Goal: Task Accomplishment & Management: Use online tool/utility

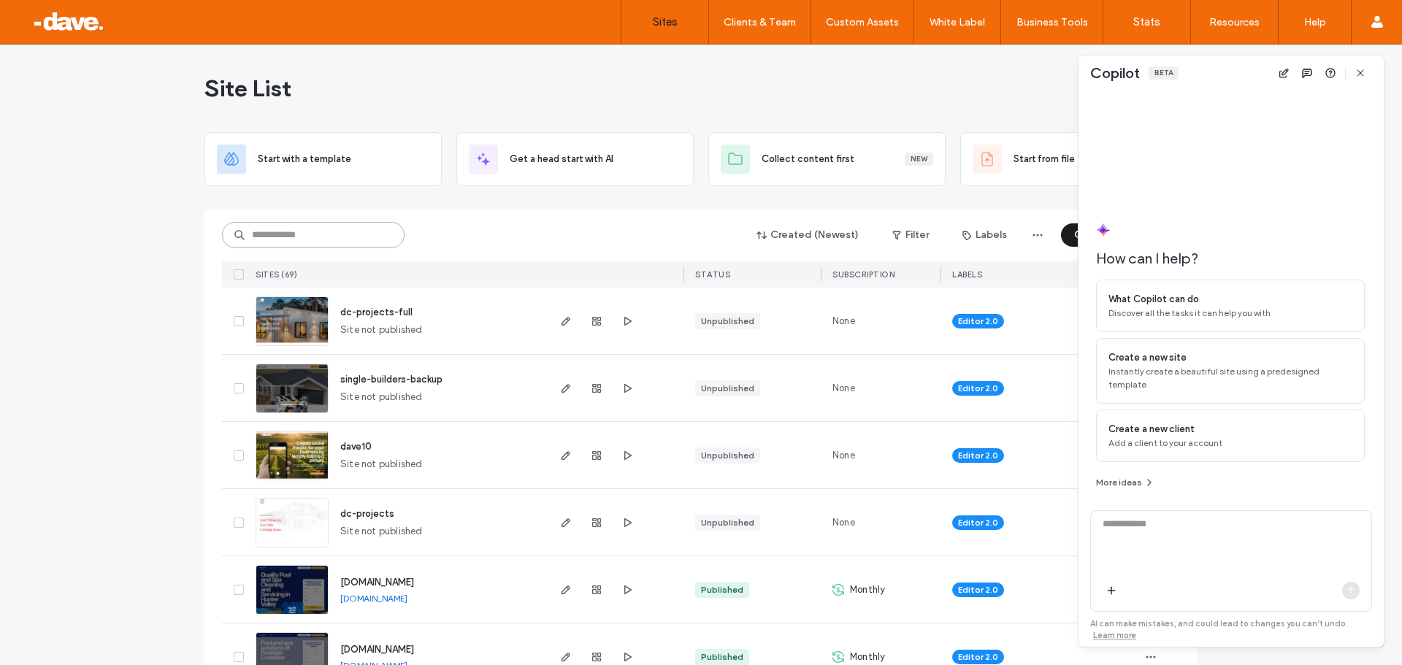
click at [306, 234] on input at bounding box center [313, 235] width 183 height 26
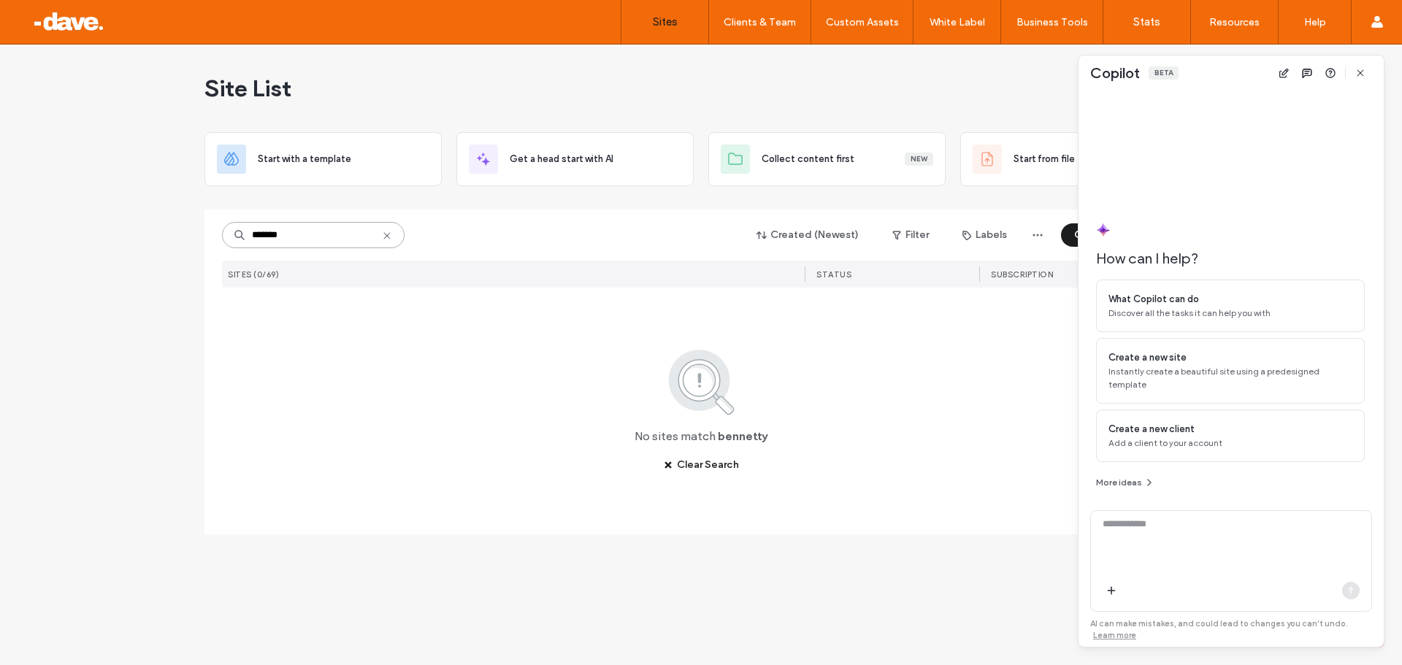
type input "*******"
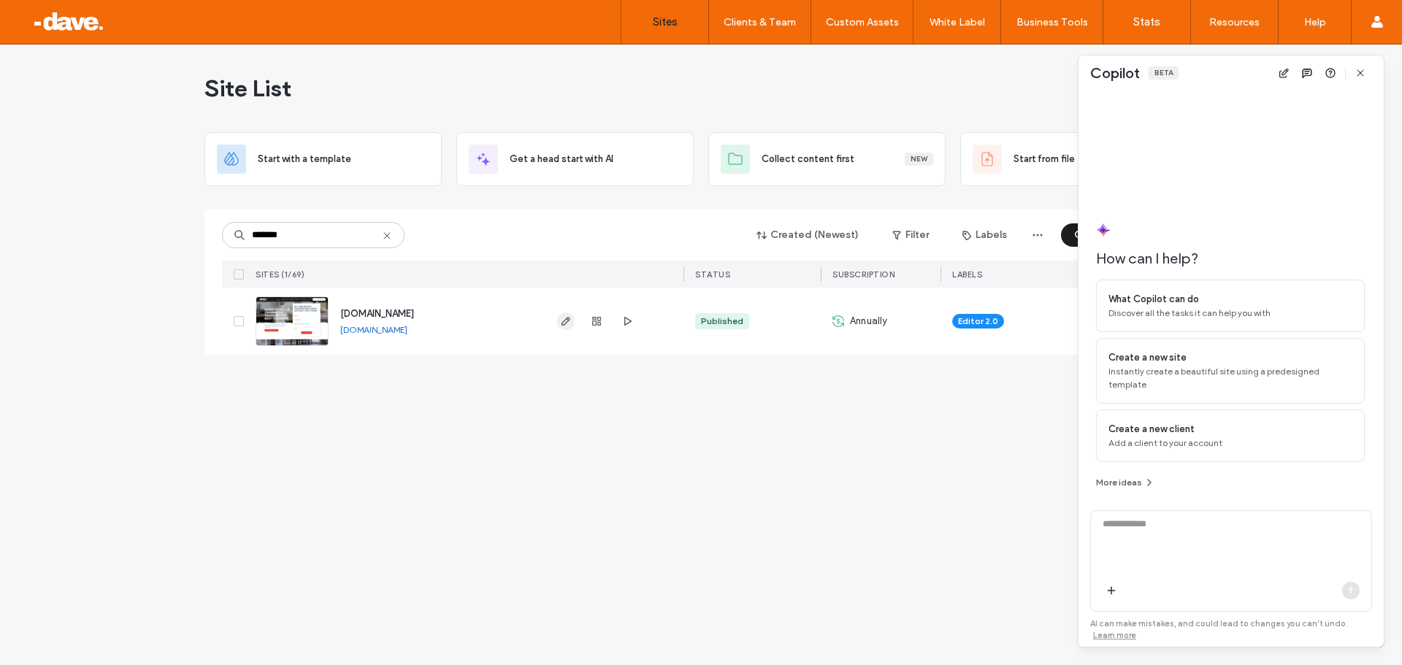
click at [565, 325] on icon "button" at bounding box center [566, 321] width 12 height 12
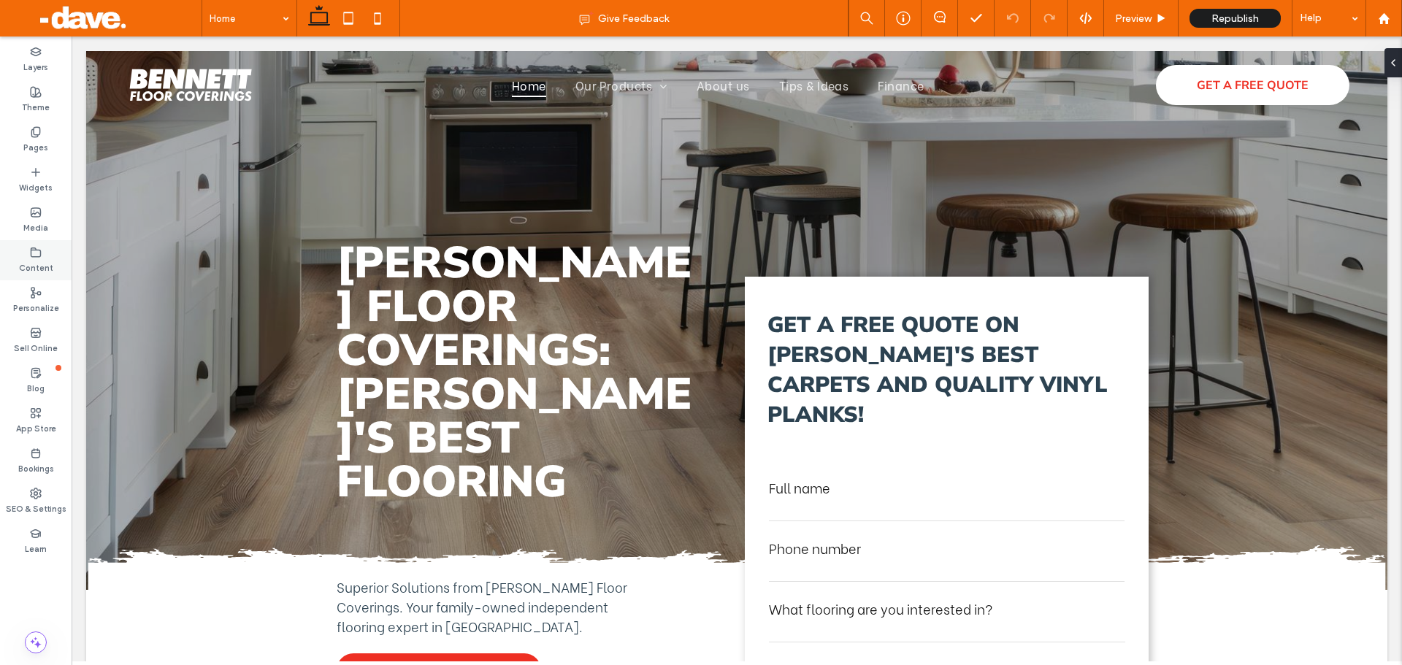
click at [39, 261] on label "Content" at bounding box center [36, 267] width 34 height 16
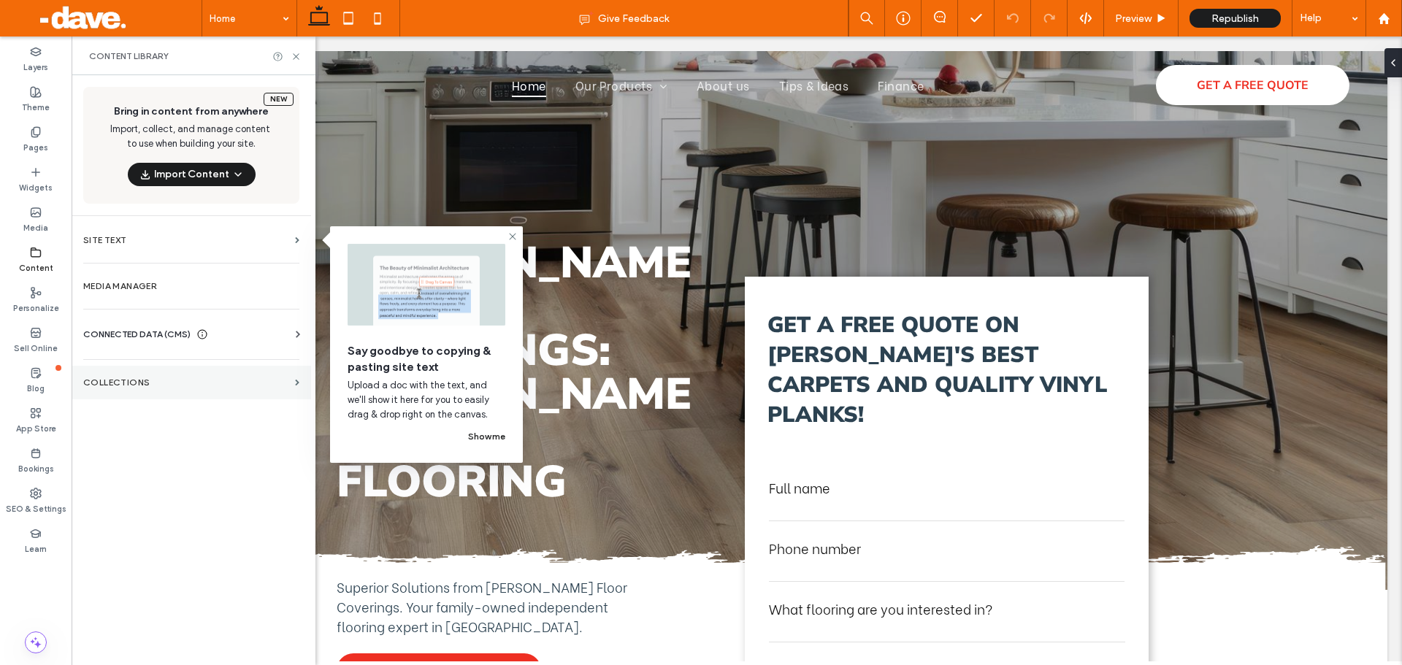
click at [129, 386] on label "Collections" at bounding box center [186, 383] width 206 height 10
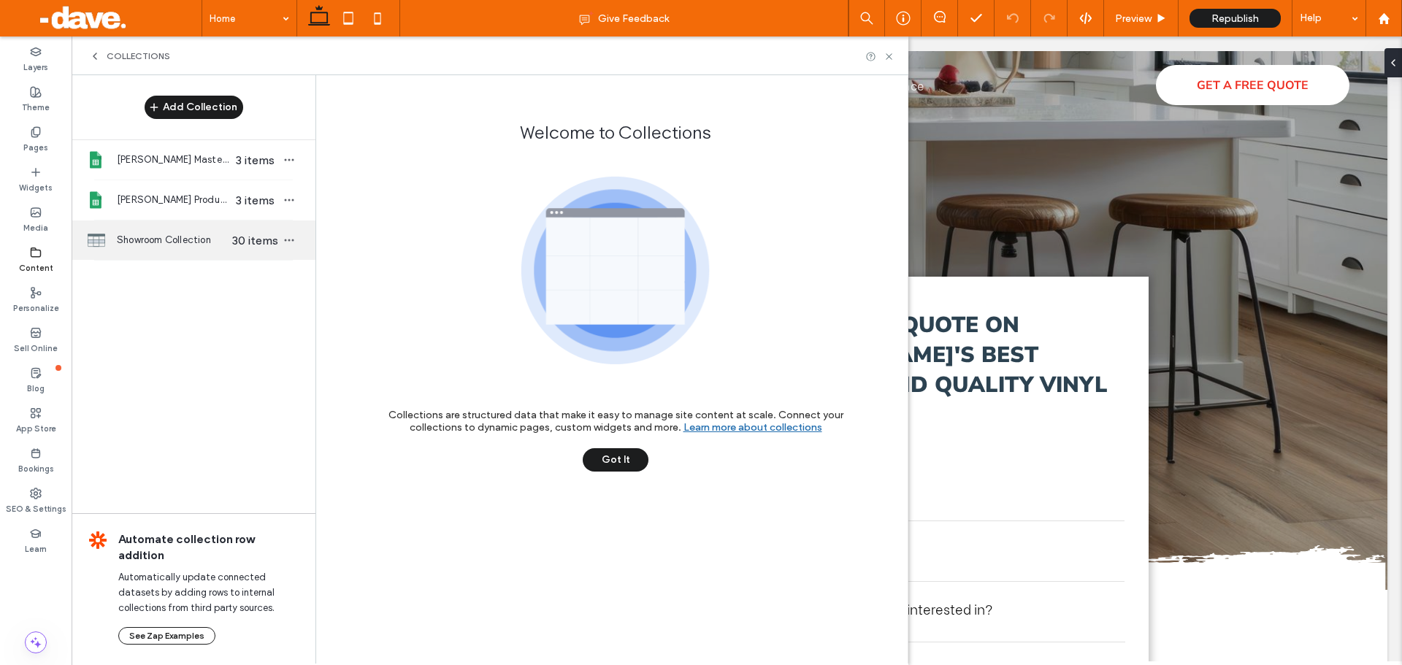
click at [164, 239] on span "Showroom Collection" at bounding box center [173, 240] width 112 height 15
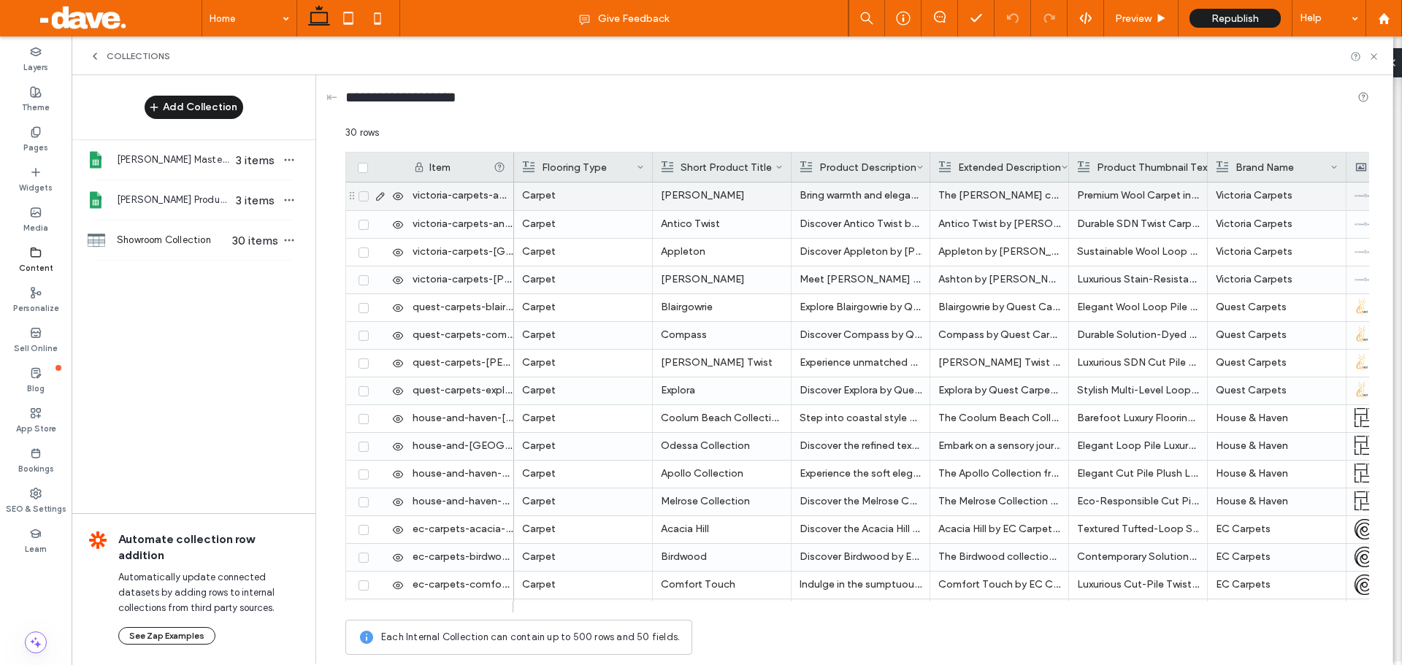
click at [586, 199] on p "Carpet" at bounding box center [583, 196] width 122 height 26
click at [747, 193] on p "Amber Fields" at bounding box center [722, 196] width 122 height 26
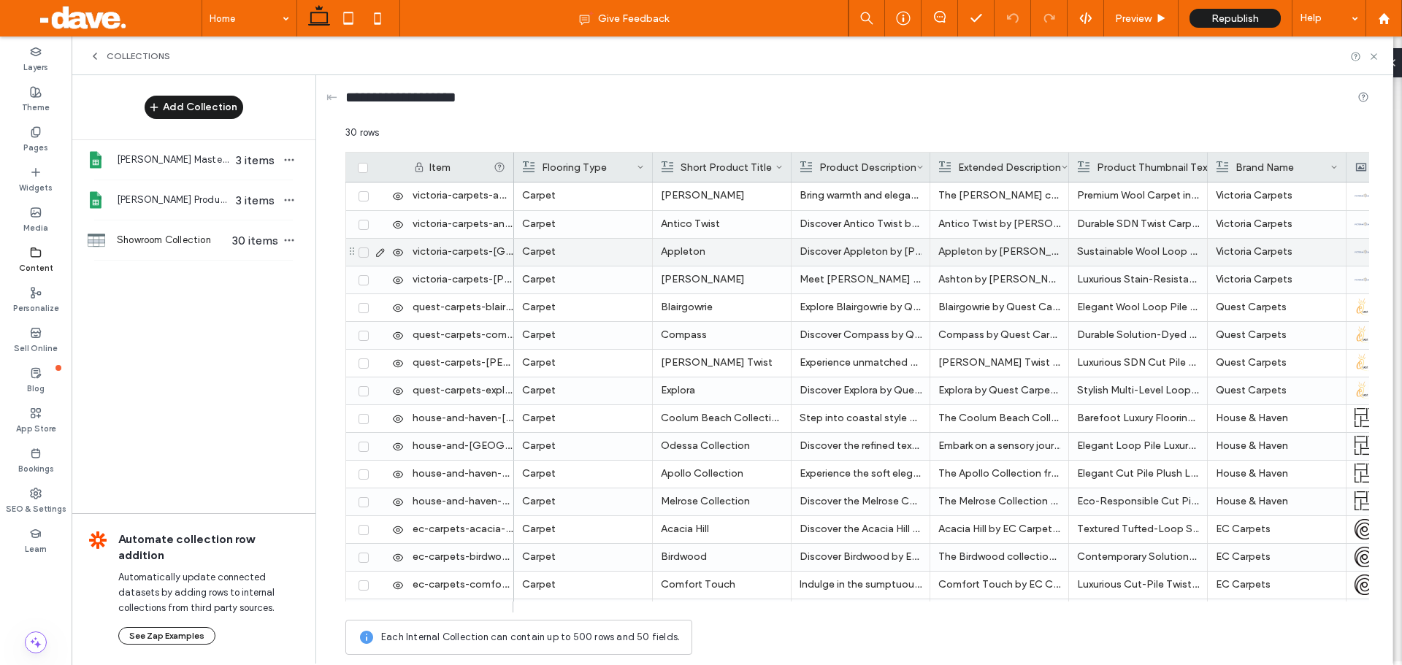
click at [395, 253] on icon at bounding box center [398, 253] width 12 height 12
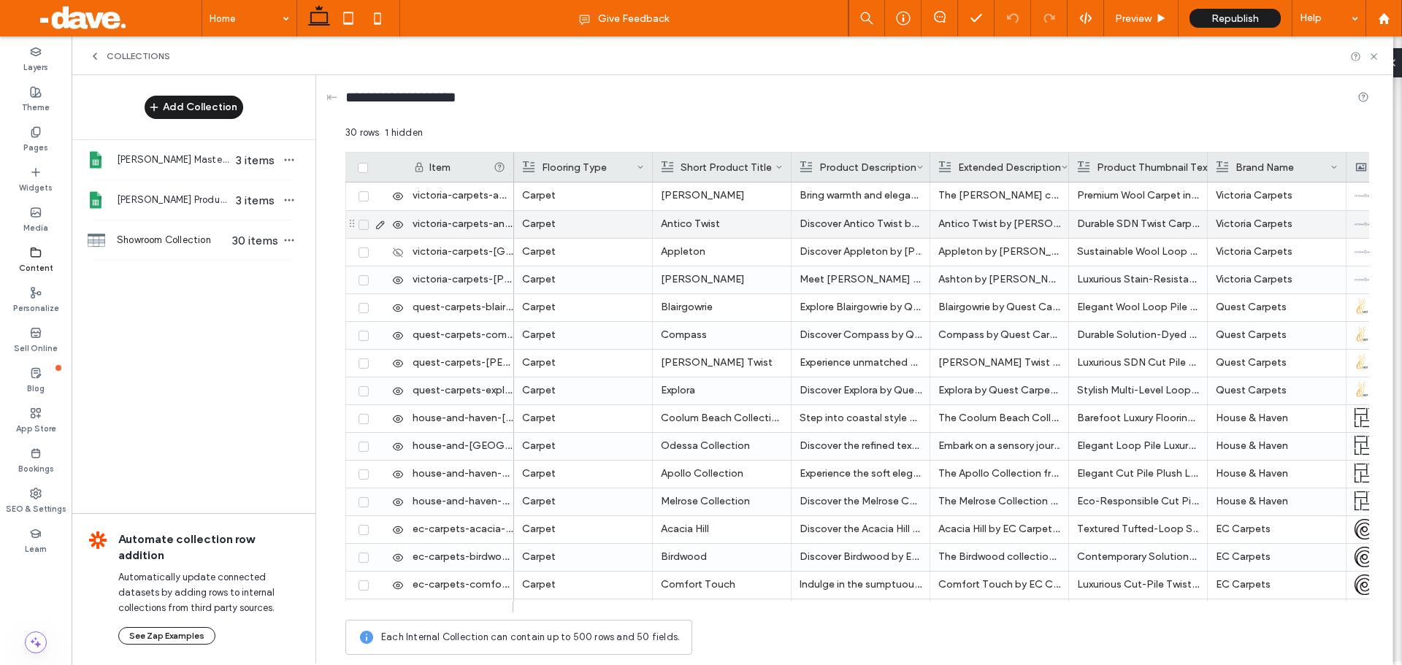
click at [398, 231] on div at bounding box center [379, 224] width 50 height 27
click at [397, 223] on use at bounding box center [398, 224] width 10 height 7
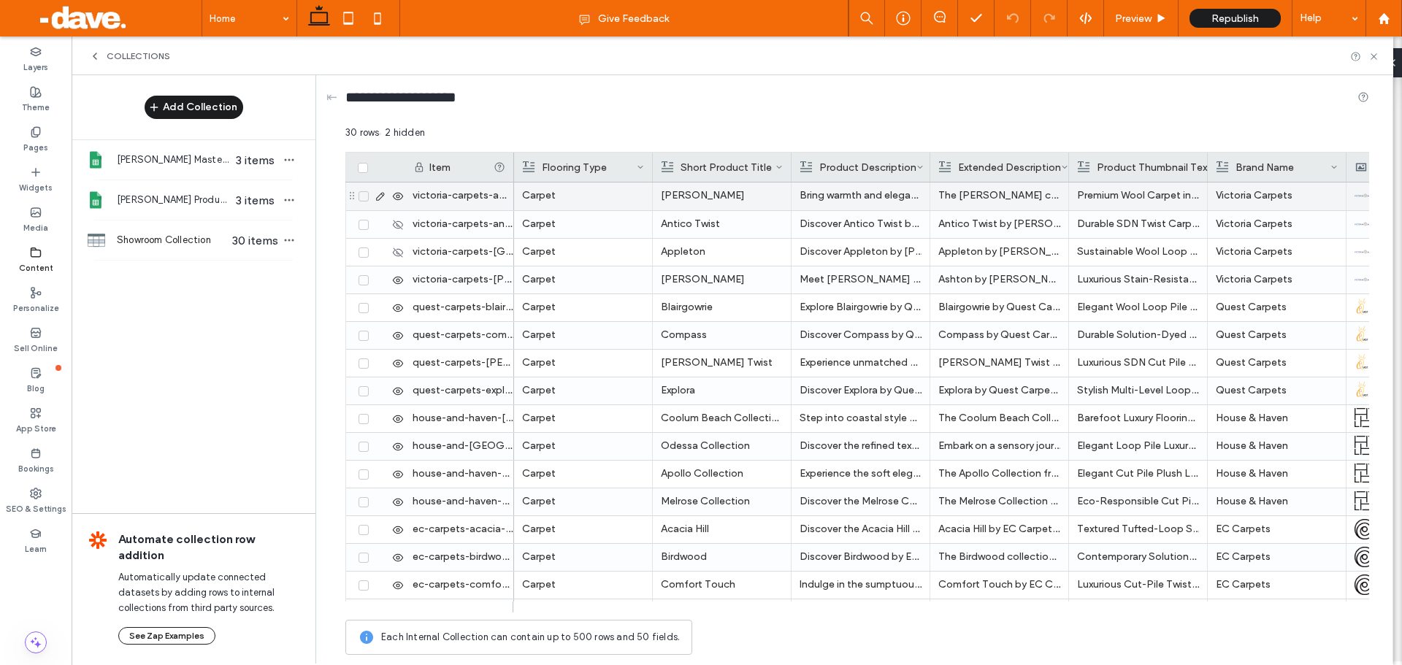
click at [399, 199] on icon at bounding box center [398, 197] width 12 height 12
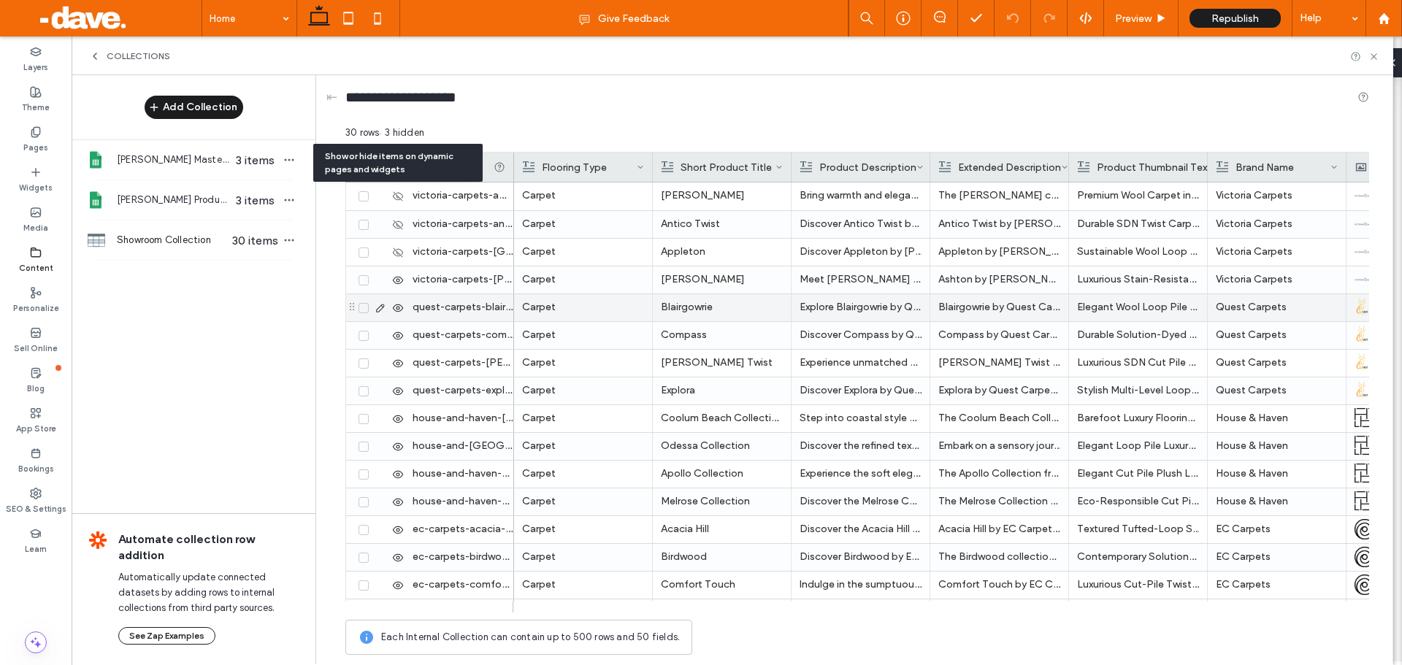
click at [397, 305] on use at bounding box center [398, 307] width 10 height 7
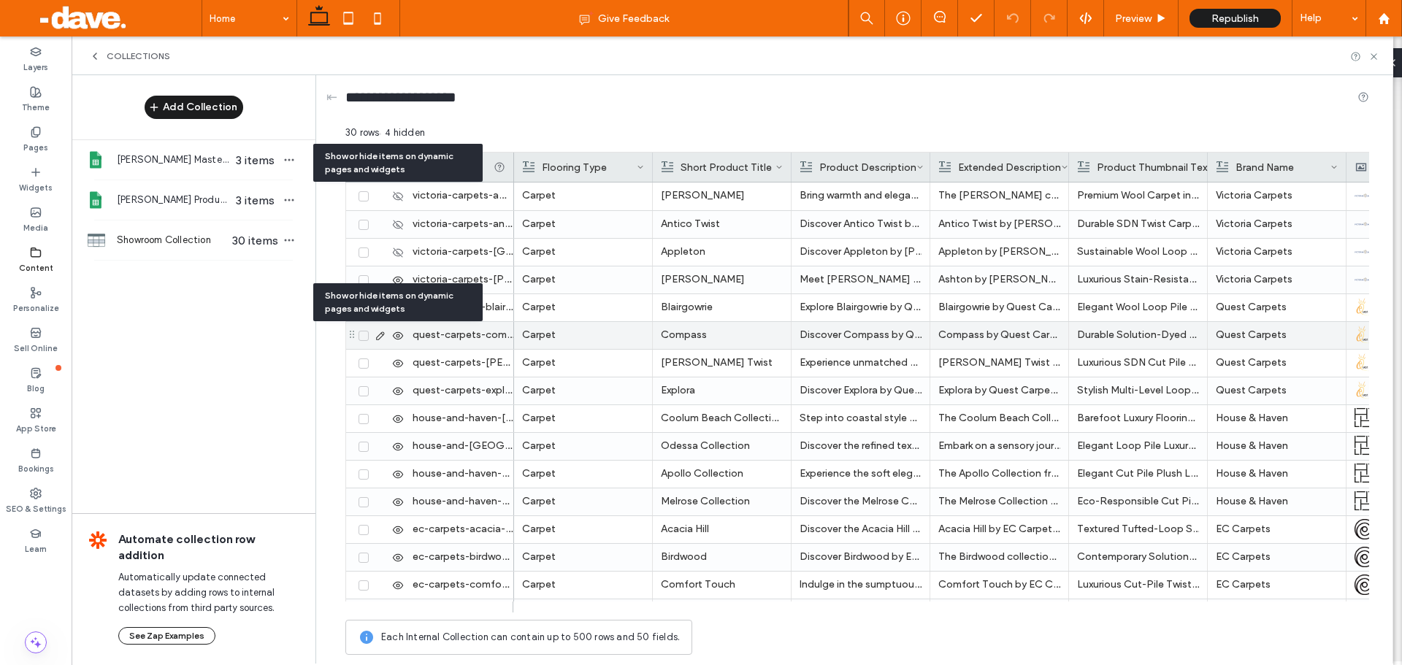
click at [399, 336] on use at bounding box center [398, 335] width 10 height 7
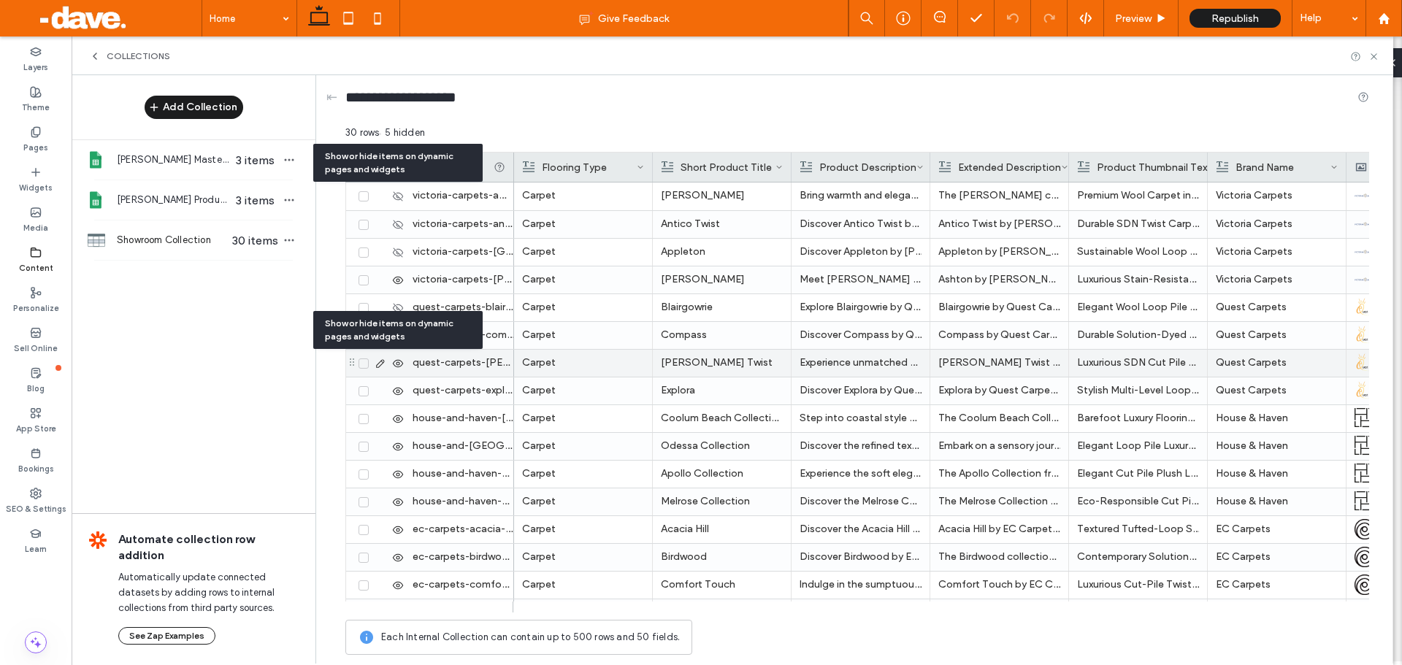
click at [397, 364] on use at bounding box center [398, 362] width 10 height 7
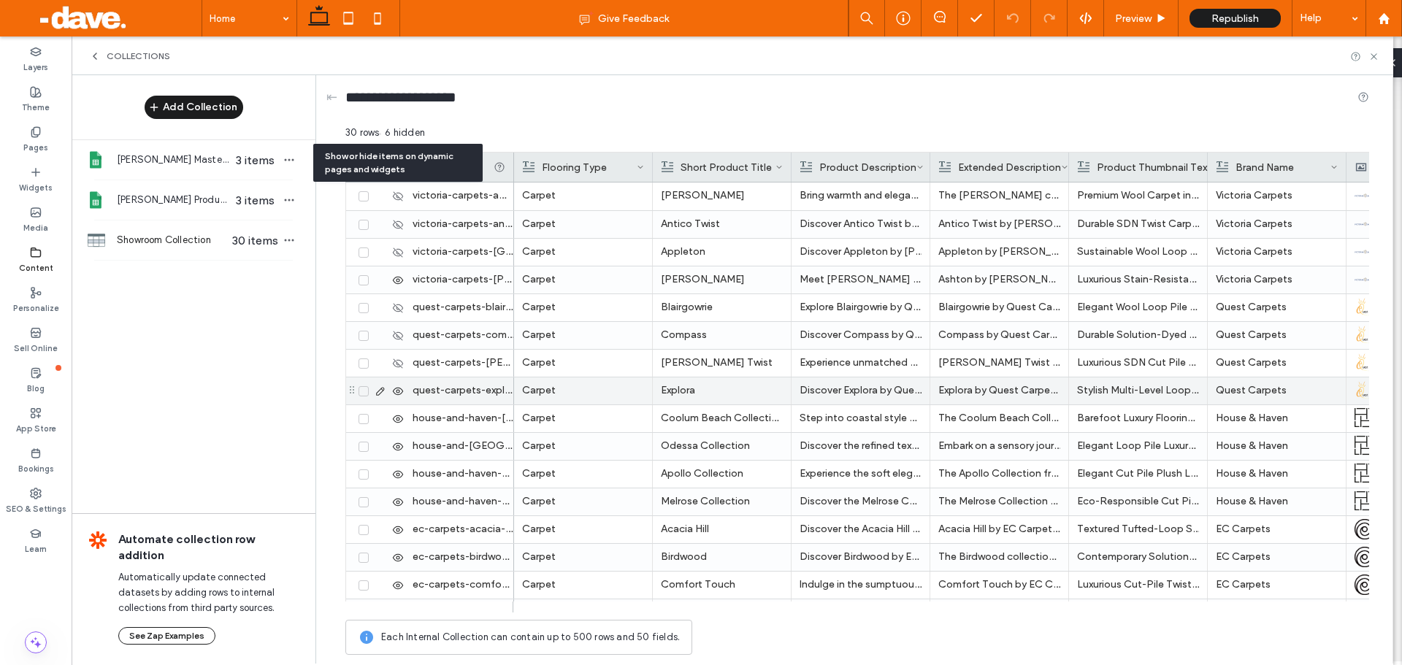
click at [401, 394] on icon at bounding box center [398, 392] width 12 height 12
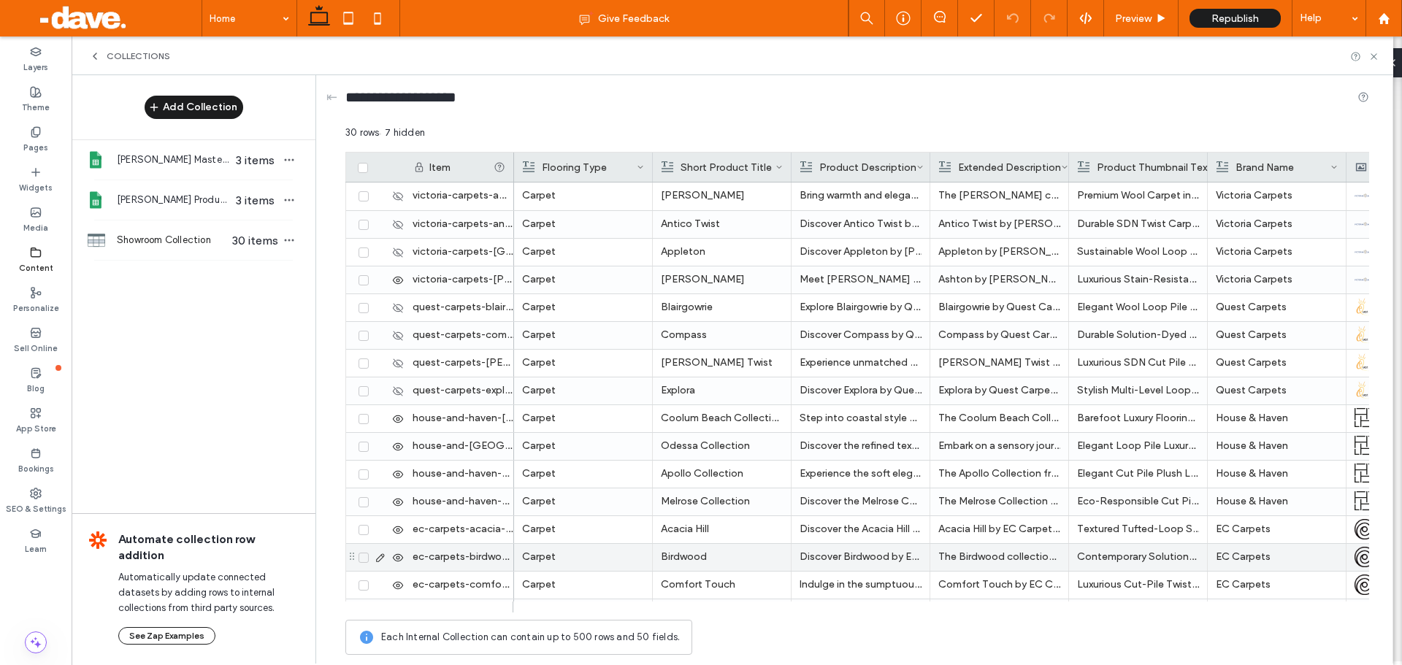
click at [400, 556] on icon at bounding box center [398, 558] width 12 height 12
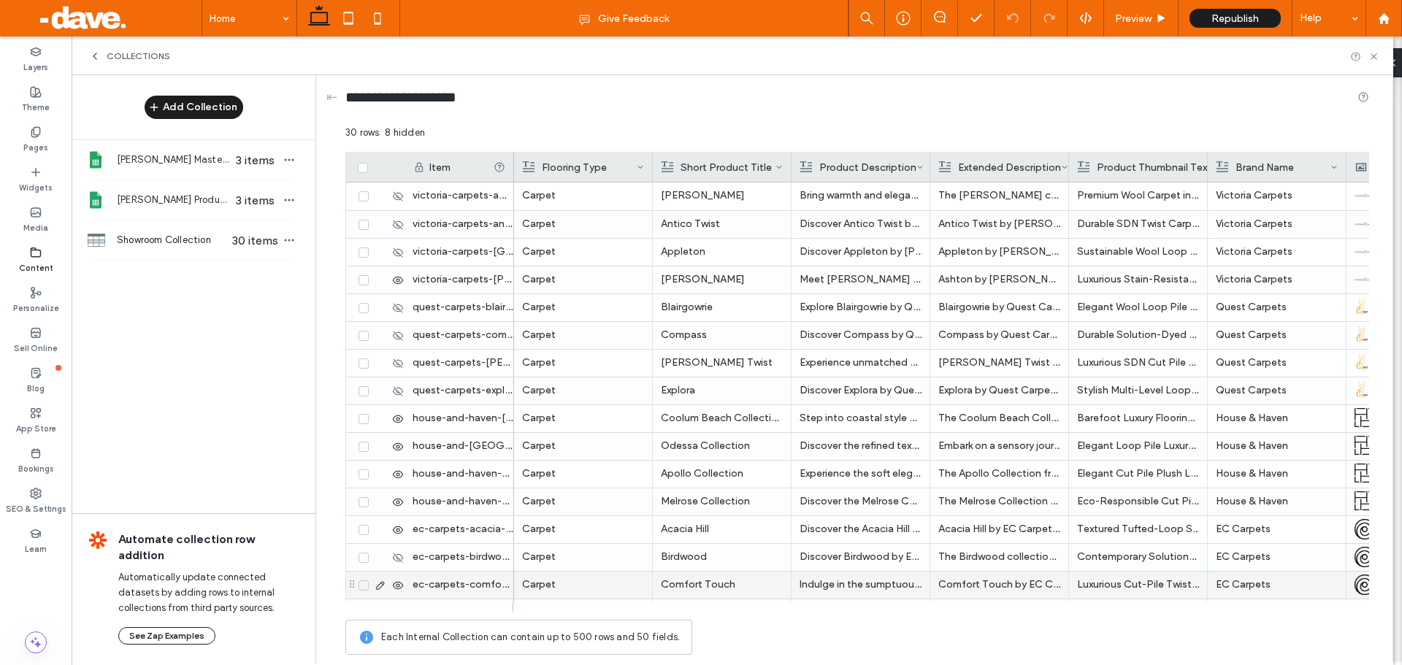
click at [396, 586] on icon at bounding box center [398, 586] width 12 height 12
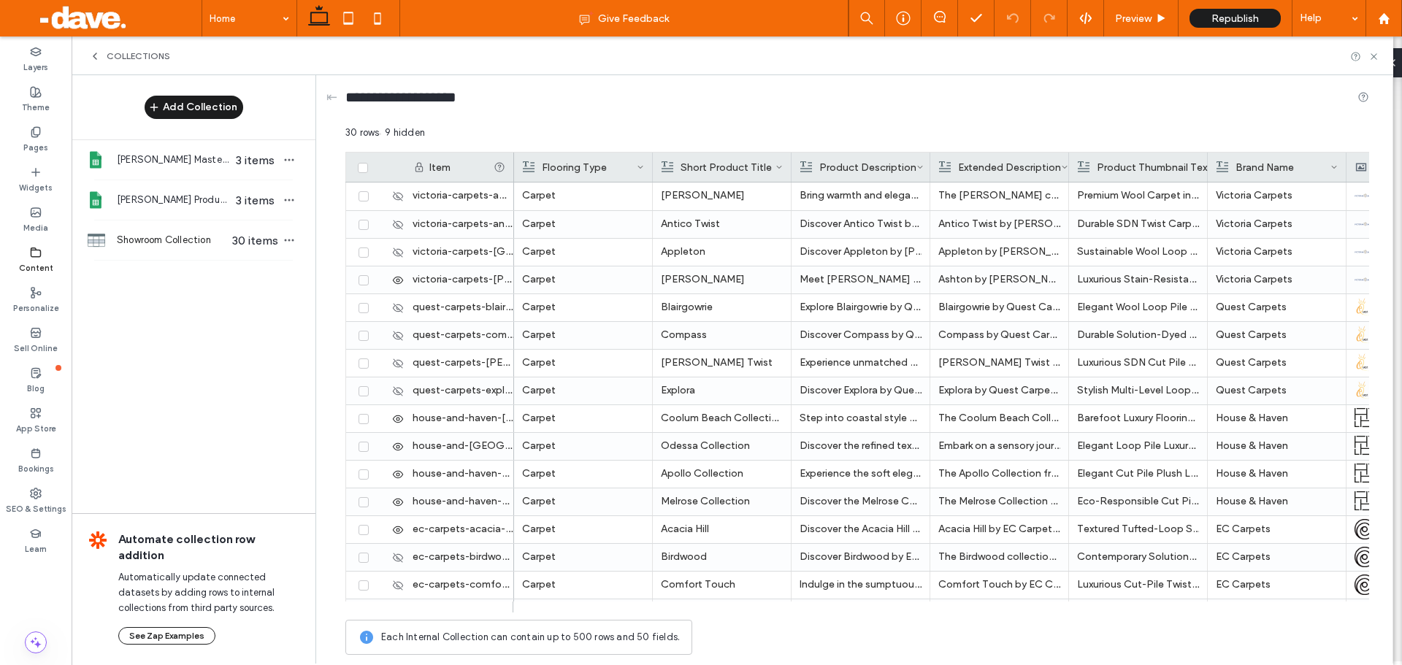
scroll to position [219, 0]
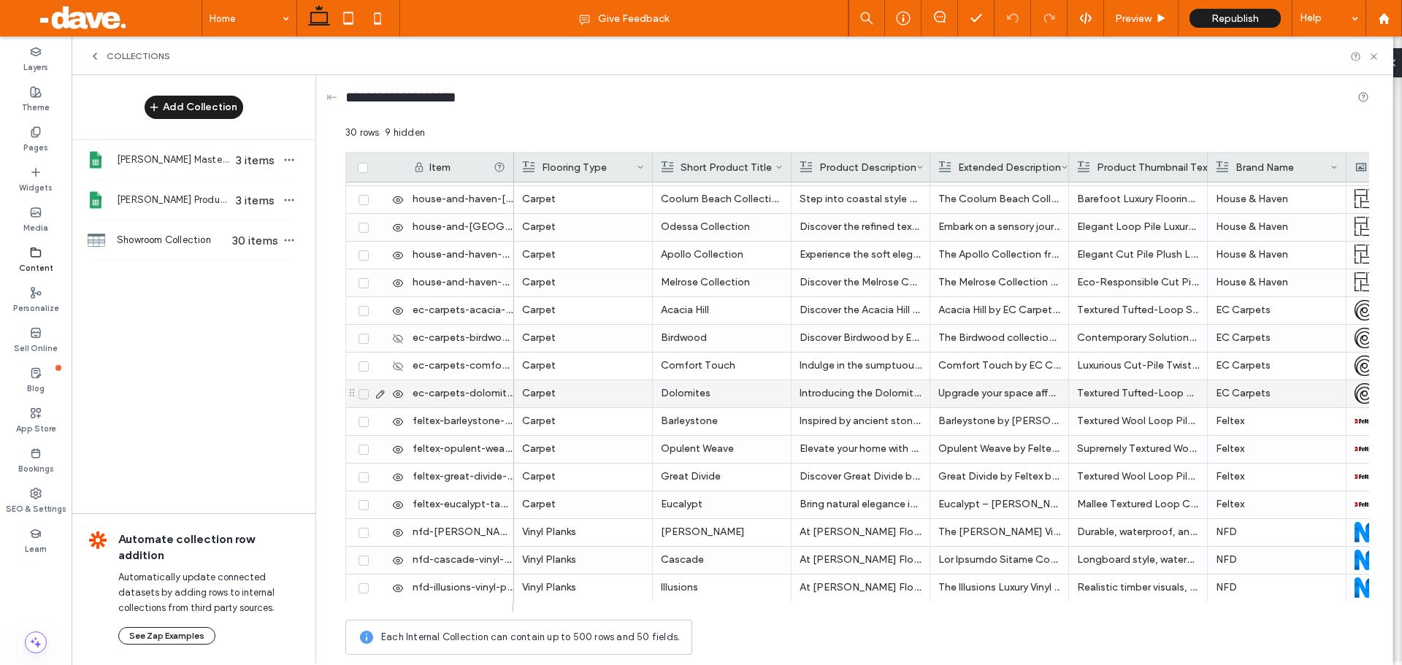
click at [399, 391] on use at bounding box center [398, 393] width 10 height 7
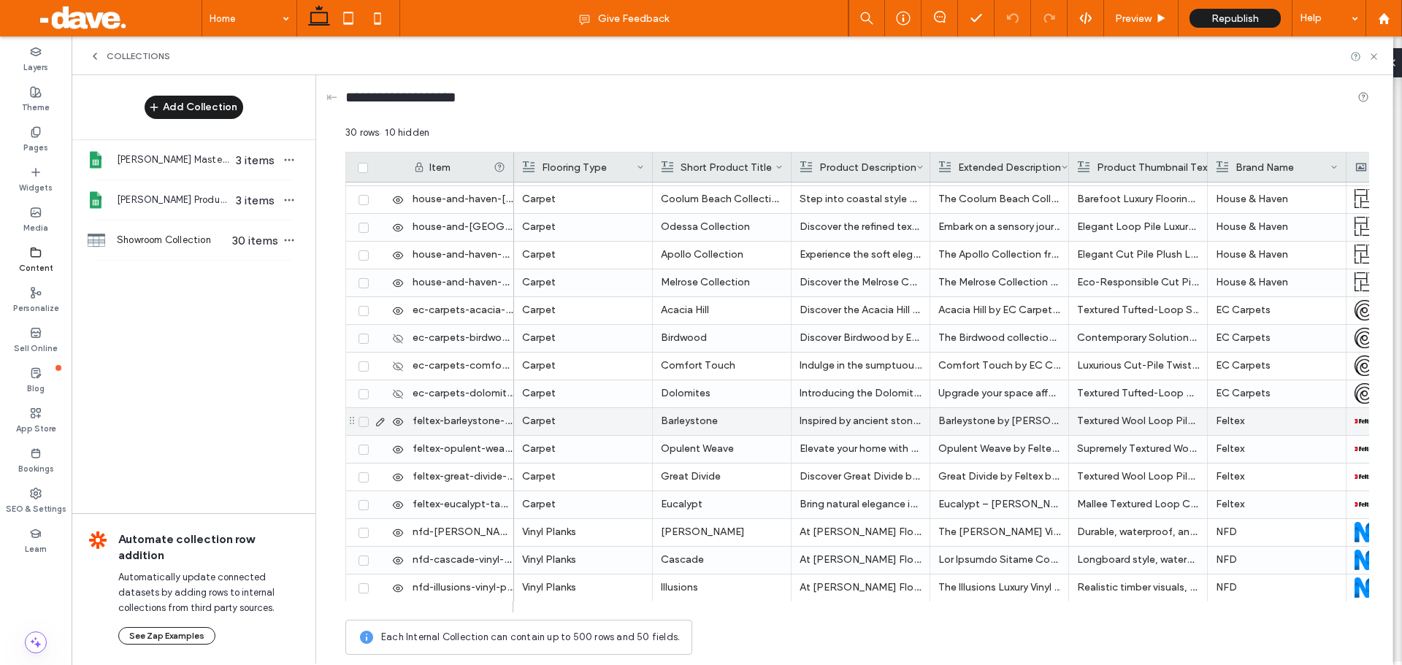
click at [398, 421] on icon at bounding box center [398, 422] width 12 height 12
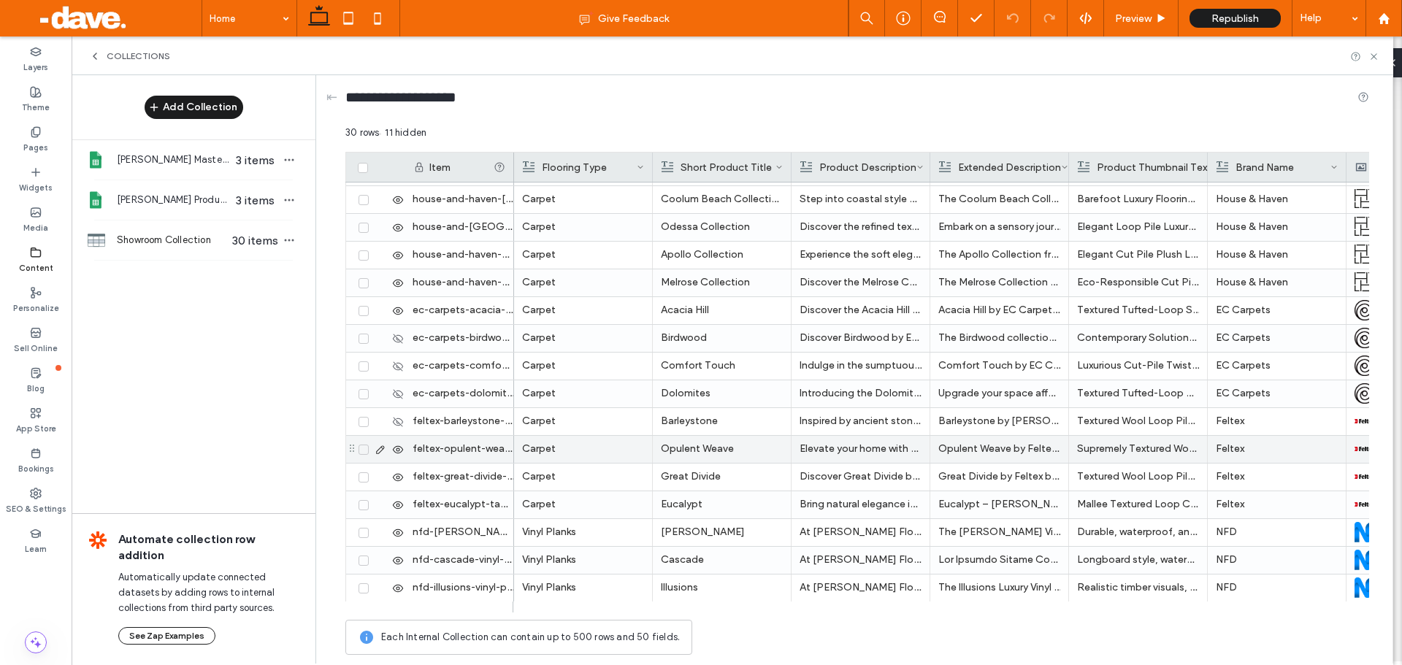
click at [398, 448] on use at bounding box center [398, 448] width 10 height 7
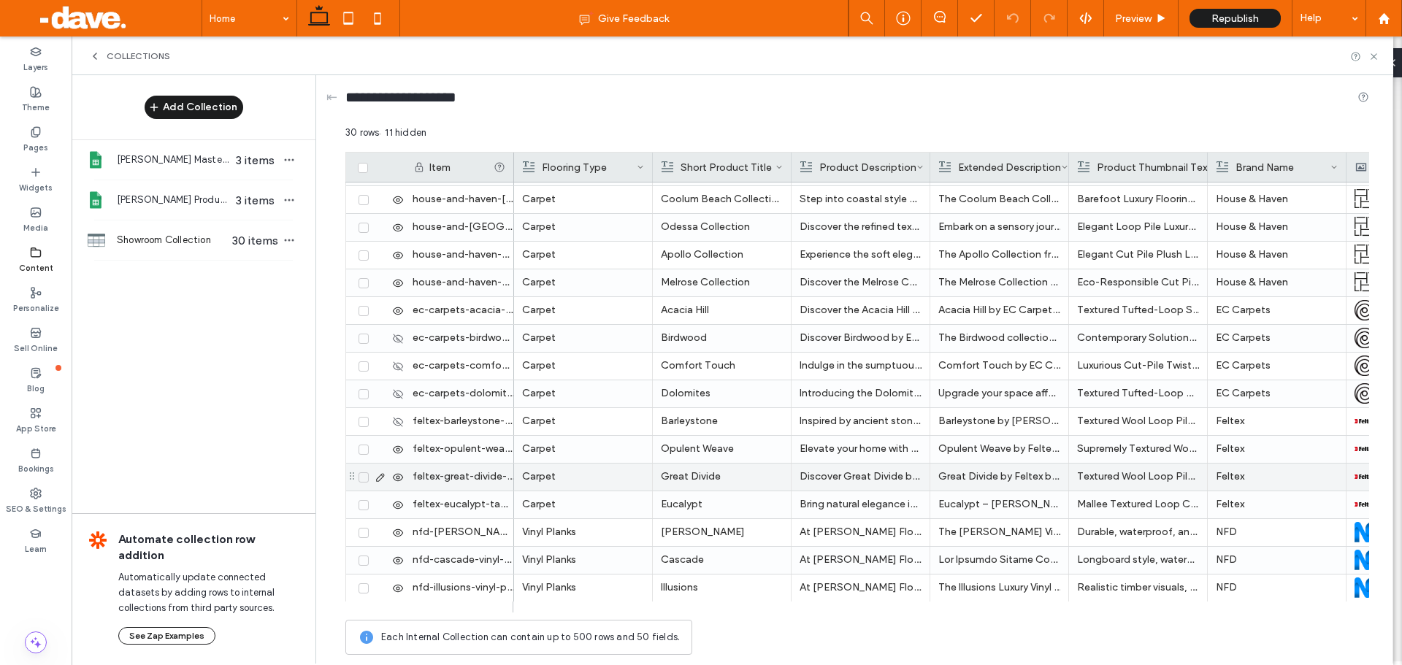
click at [398, 478] on use at bounding box center [398, 476] width 10 height 7
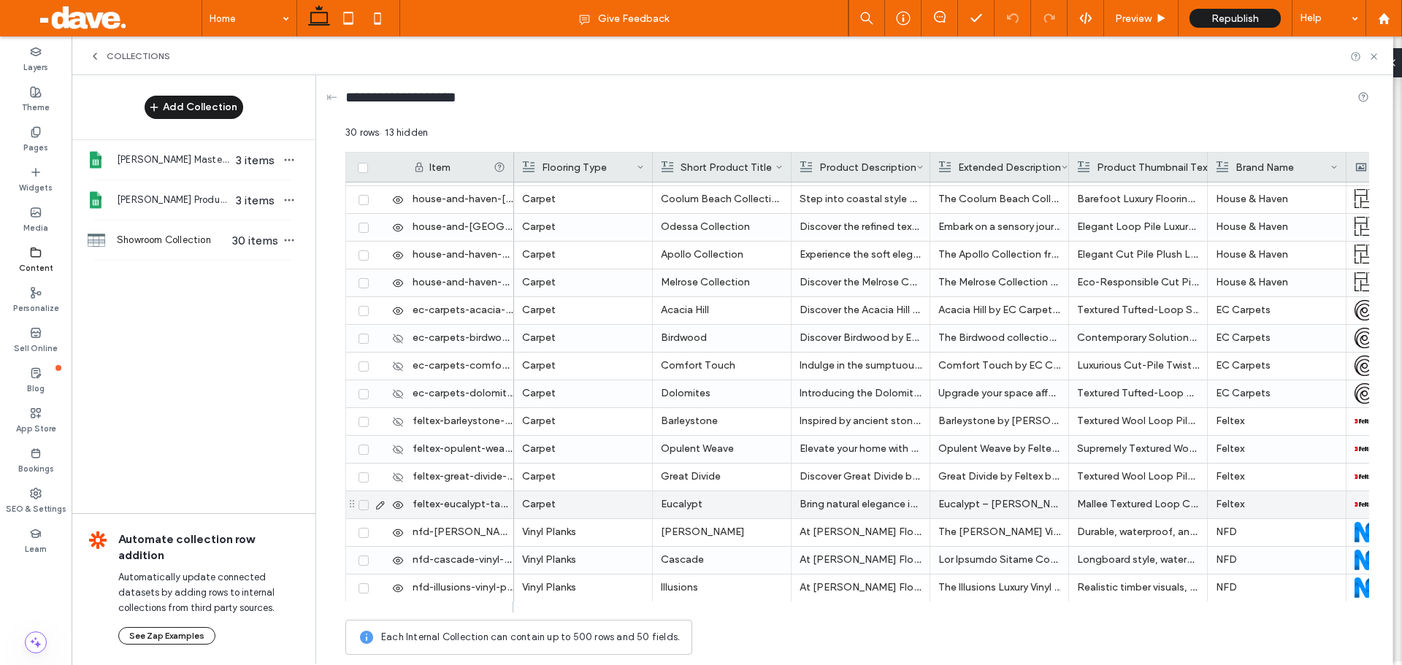
click at [395, 507] on icon at bounding box center [398, 505] width 12 height 12
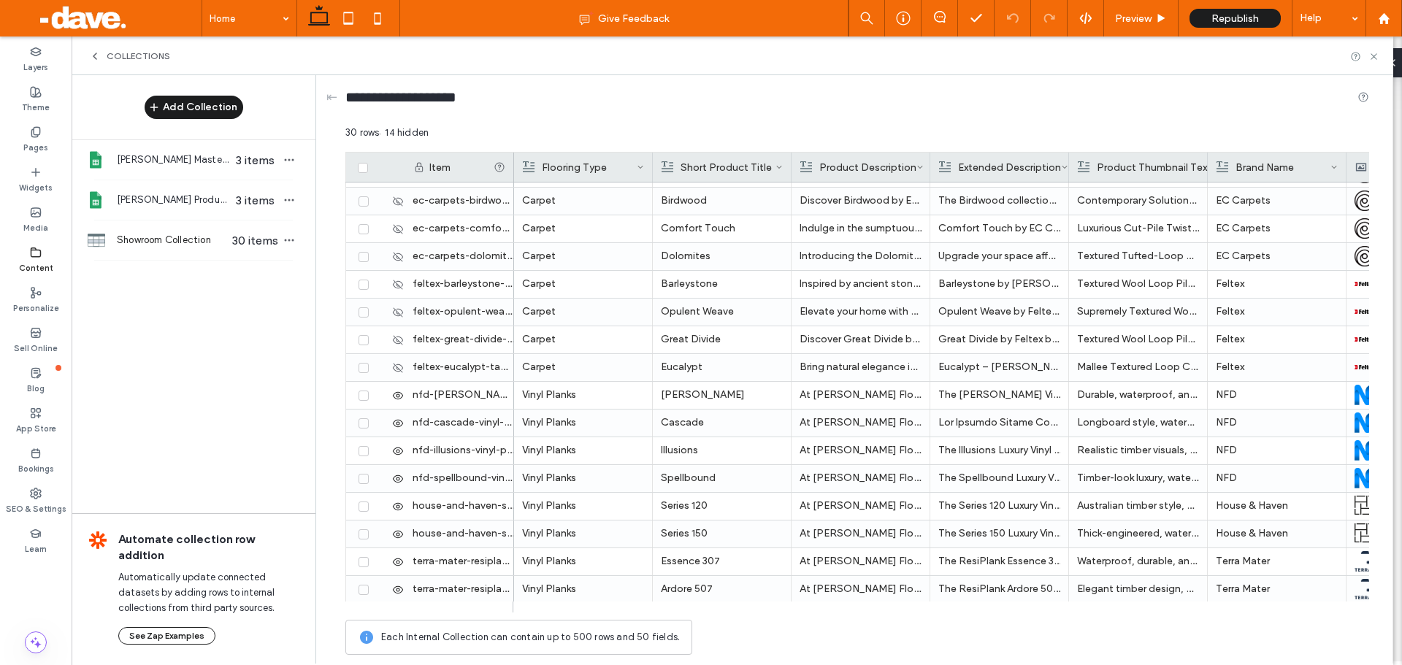
scroll to position [350, 0]
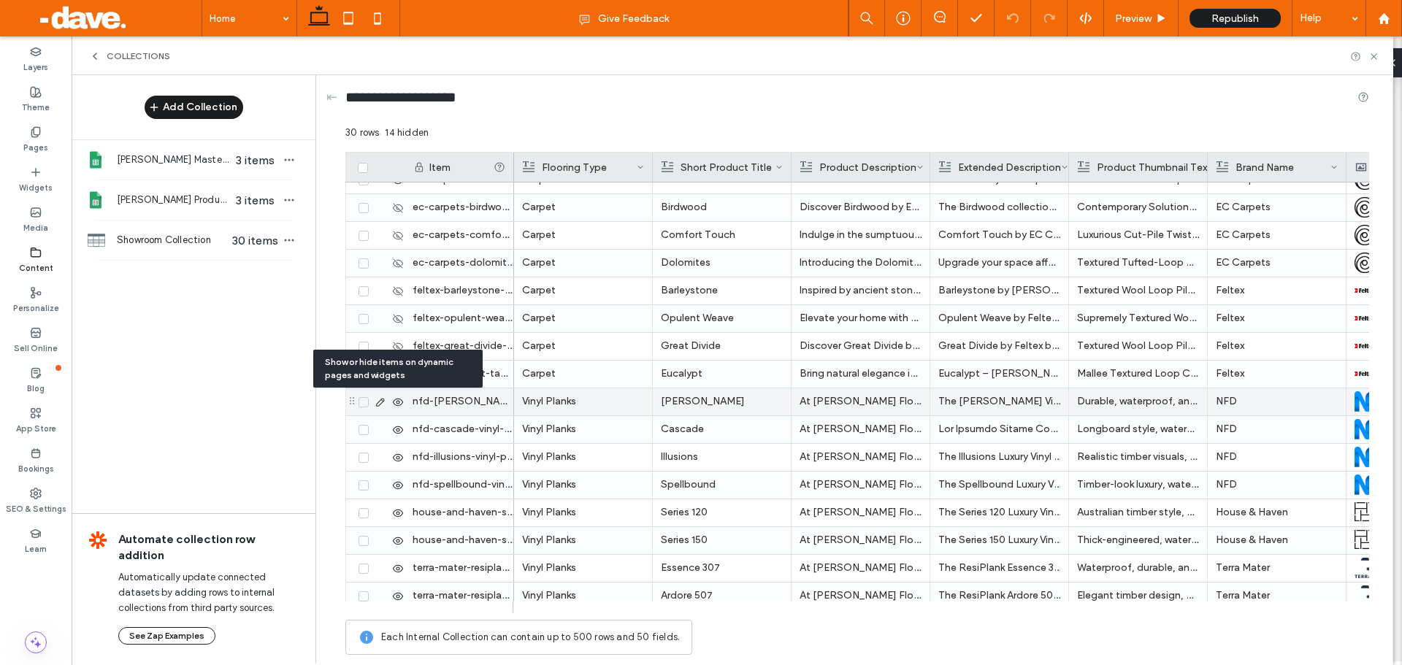
click at [399, 402] on use at bounding box center [398, 401] width 10 height 7
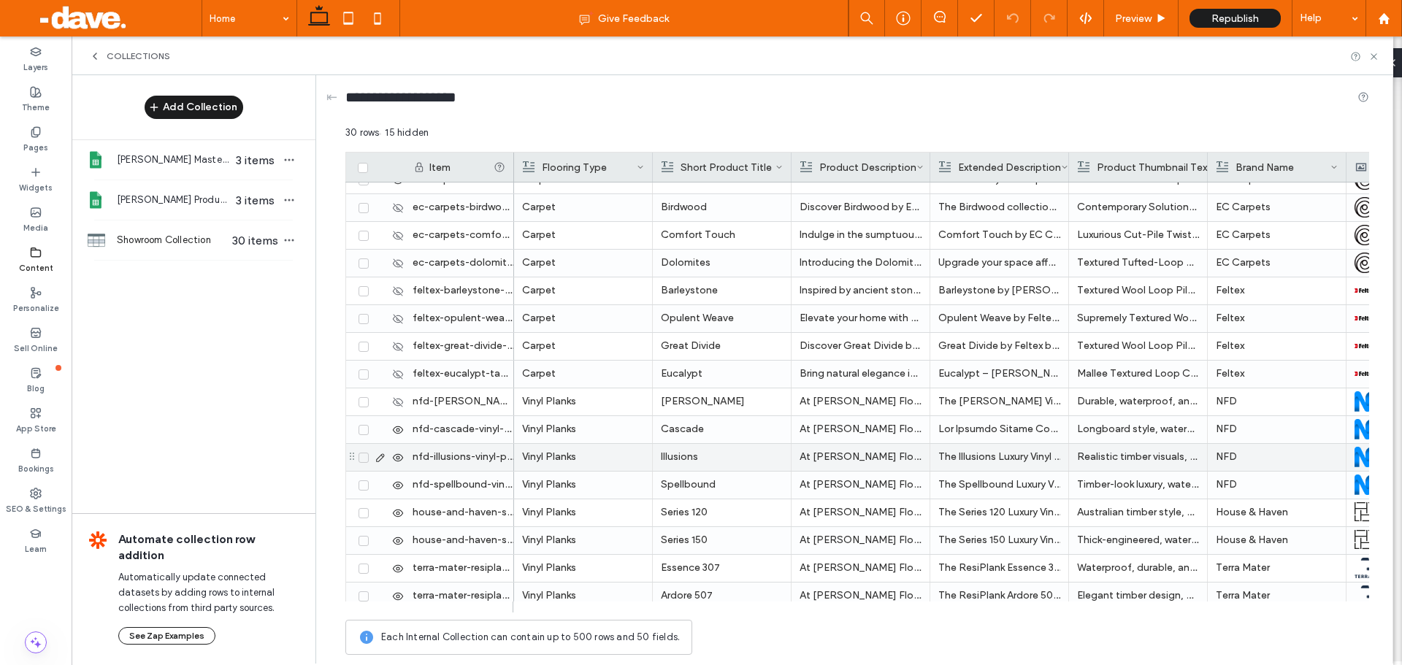
scroll to position [441, 0]
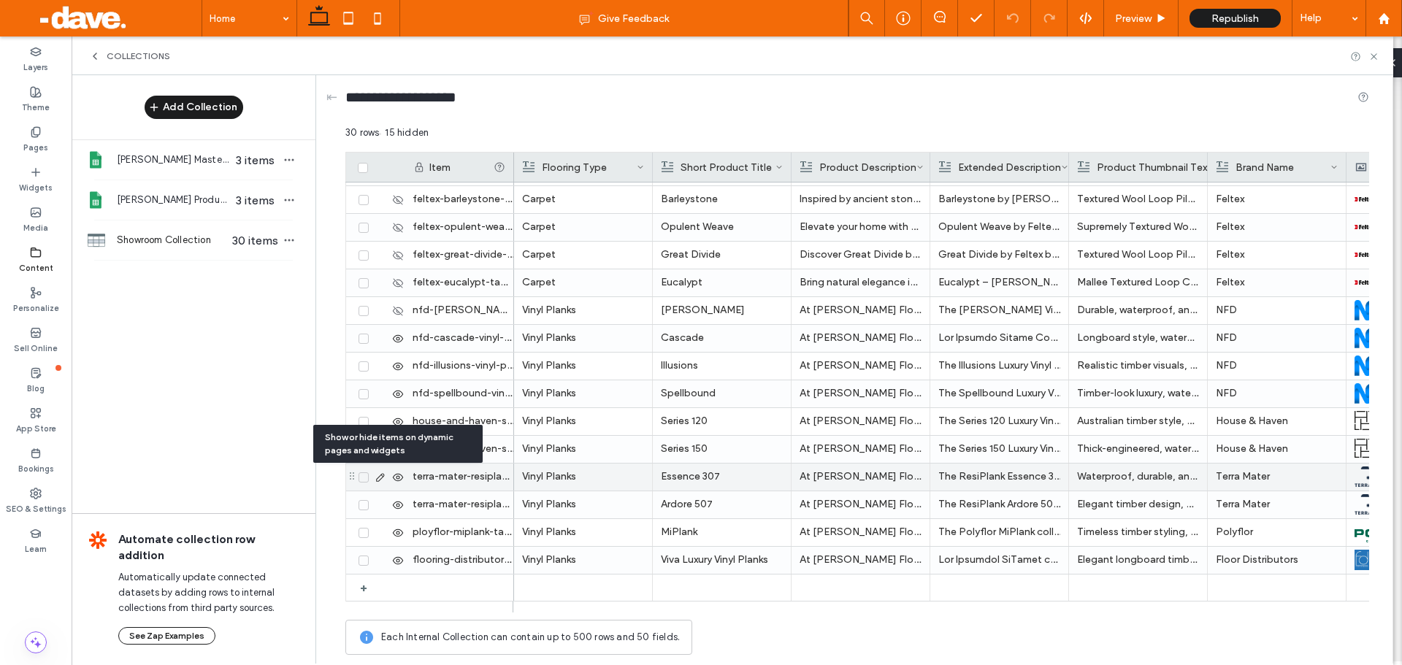
click at [394, 479] on use at bounding box center [398, 476] width 10 height 7
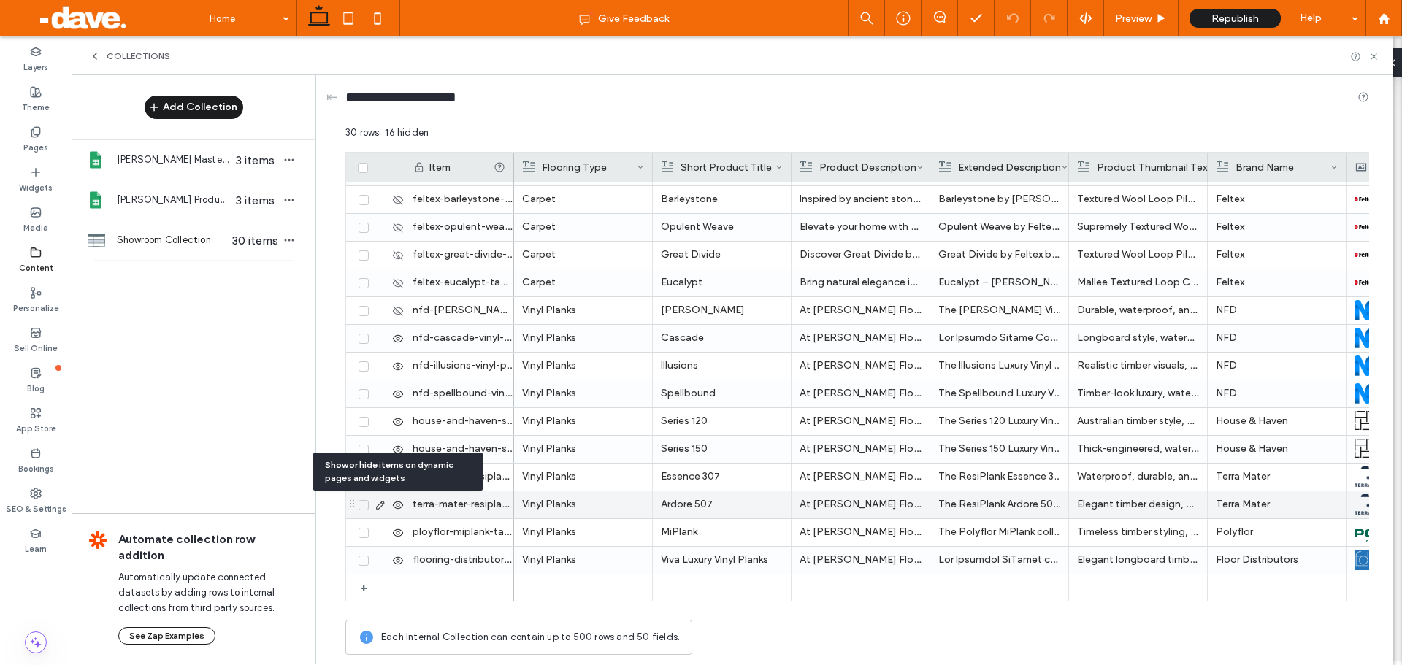
click at [397, 505] on icon at bounding box center [398, 505] width 12 height 12
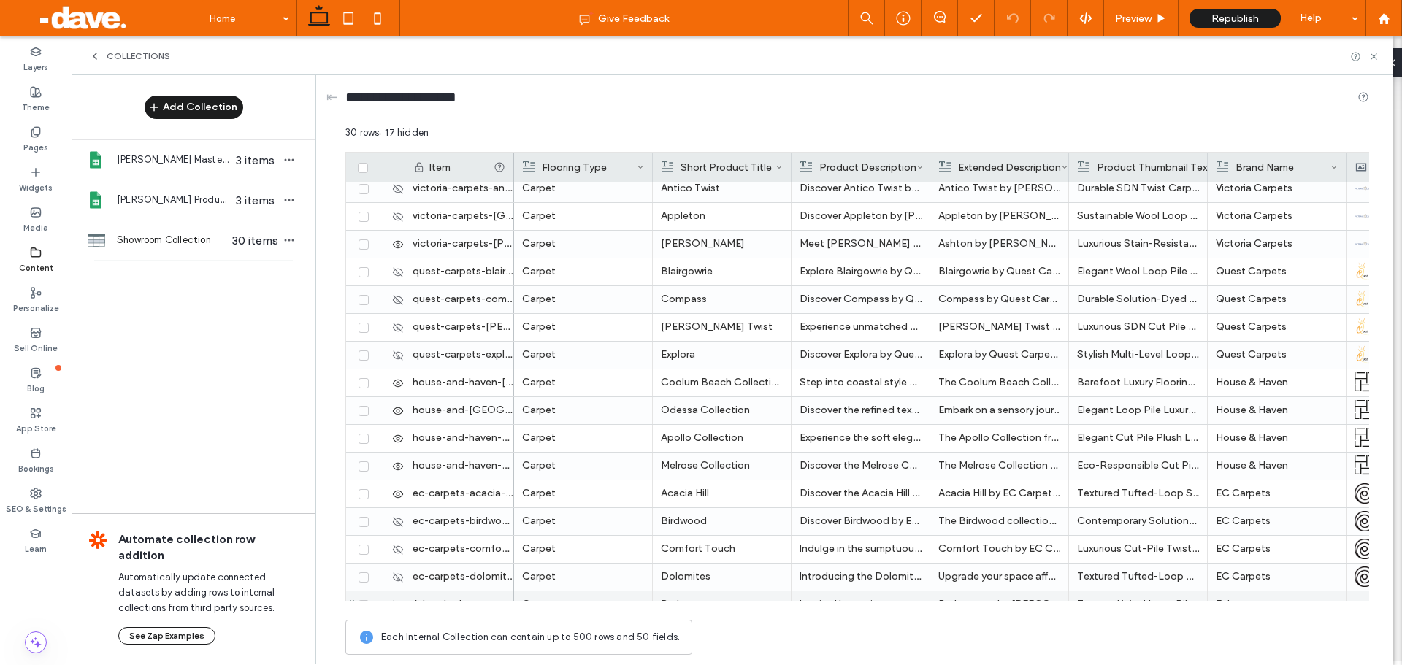
scroll to position [0, 0]
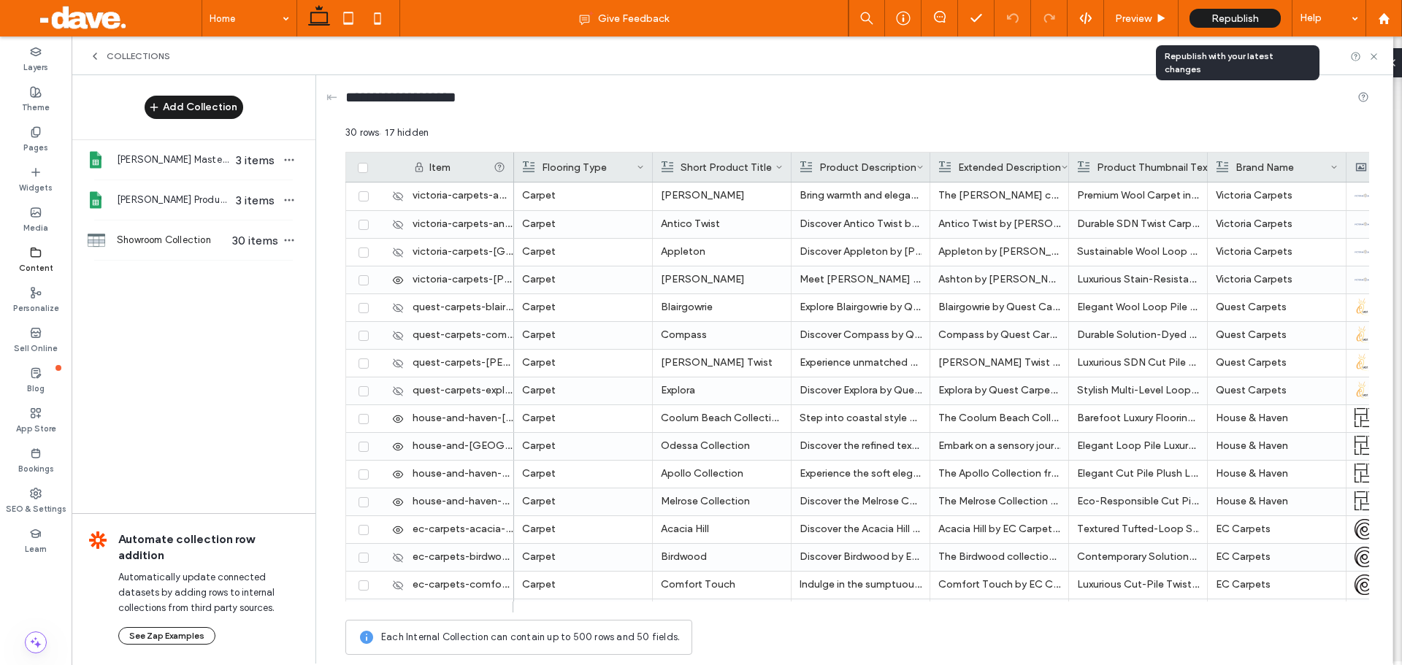
click at [1238, 23] on span "Republish" at bounding box center [1234, 18] width 47 height 12
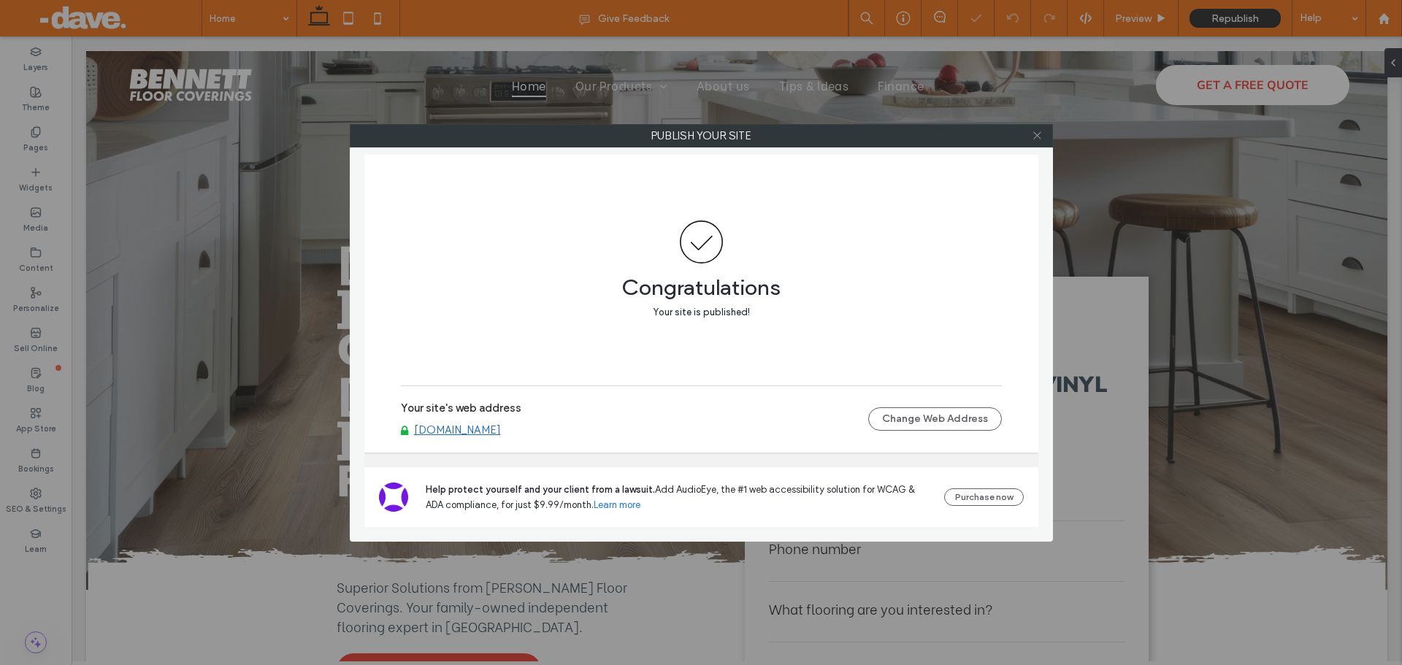
click at [1039, 134] on icon at bounding box center [1037, 135] width 11 height 11
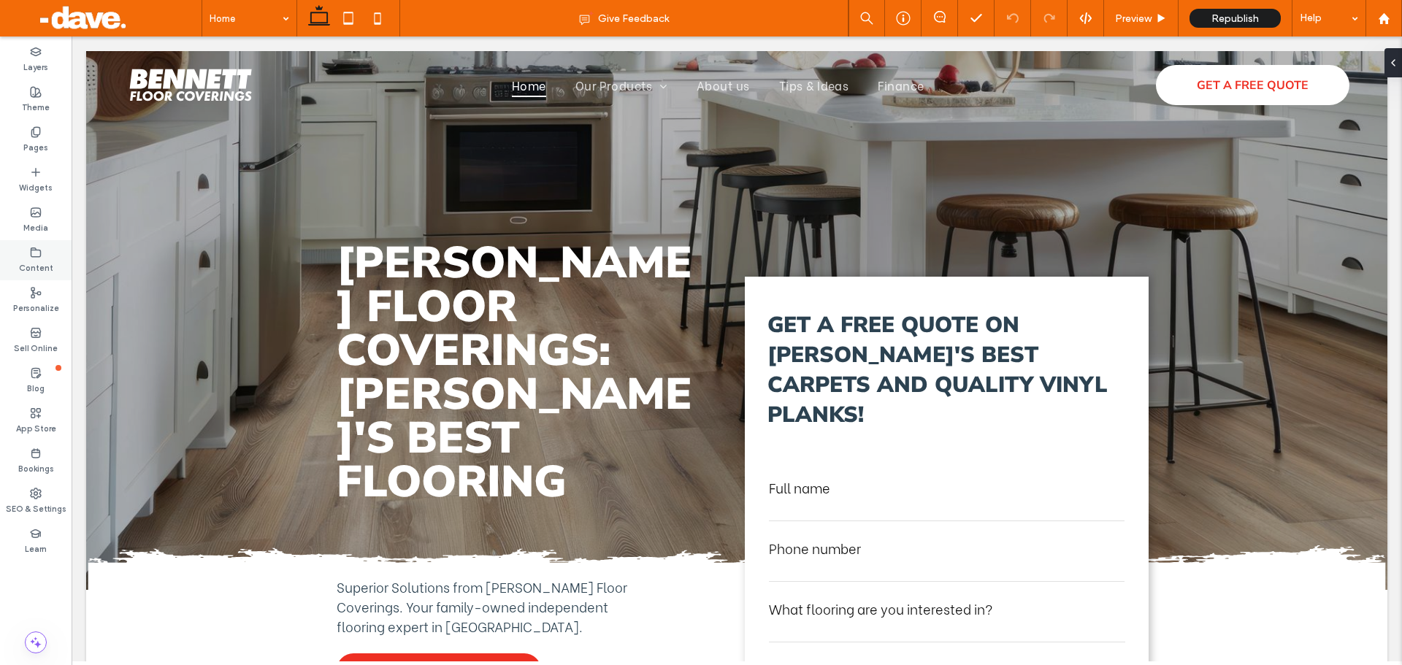
click at [39, 248] on icon at bounding box center [36, 253] width 12 height 12
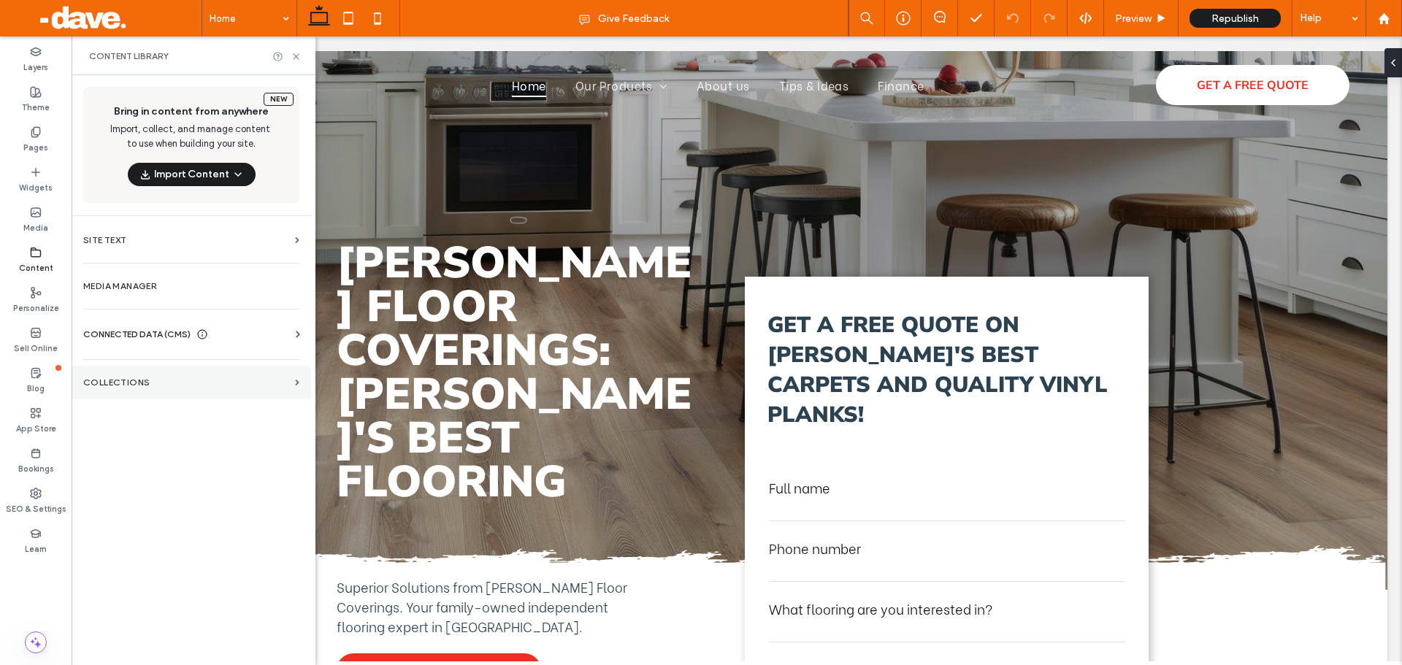
click at [131, 386] on label "Collections" at bounding box center [186, 383] width 206 height 10
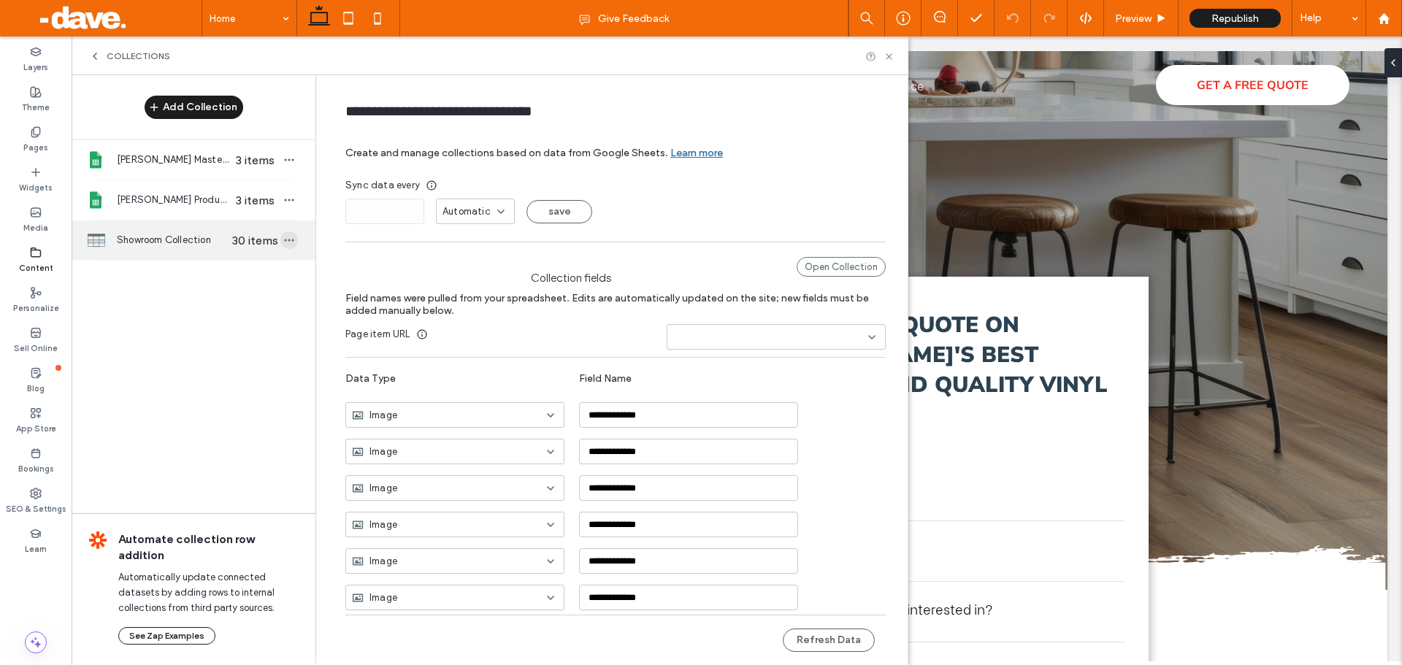
click at [286, 240] on use "button" at bounding box center [289, 241] width 9 height 2
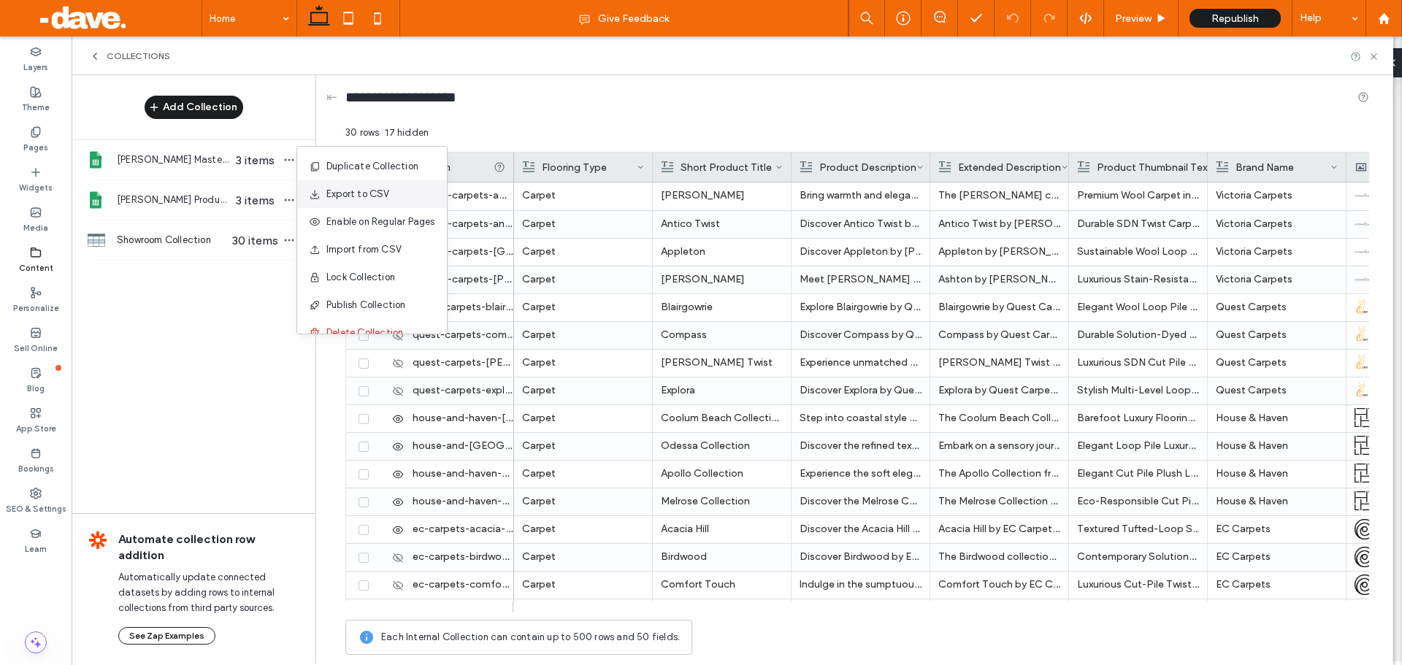
click at [364, 188] on span "Export to CSV" at bounding box center [358, 194] width 64 height 15
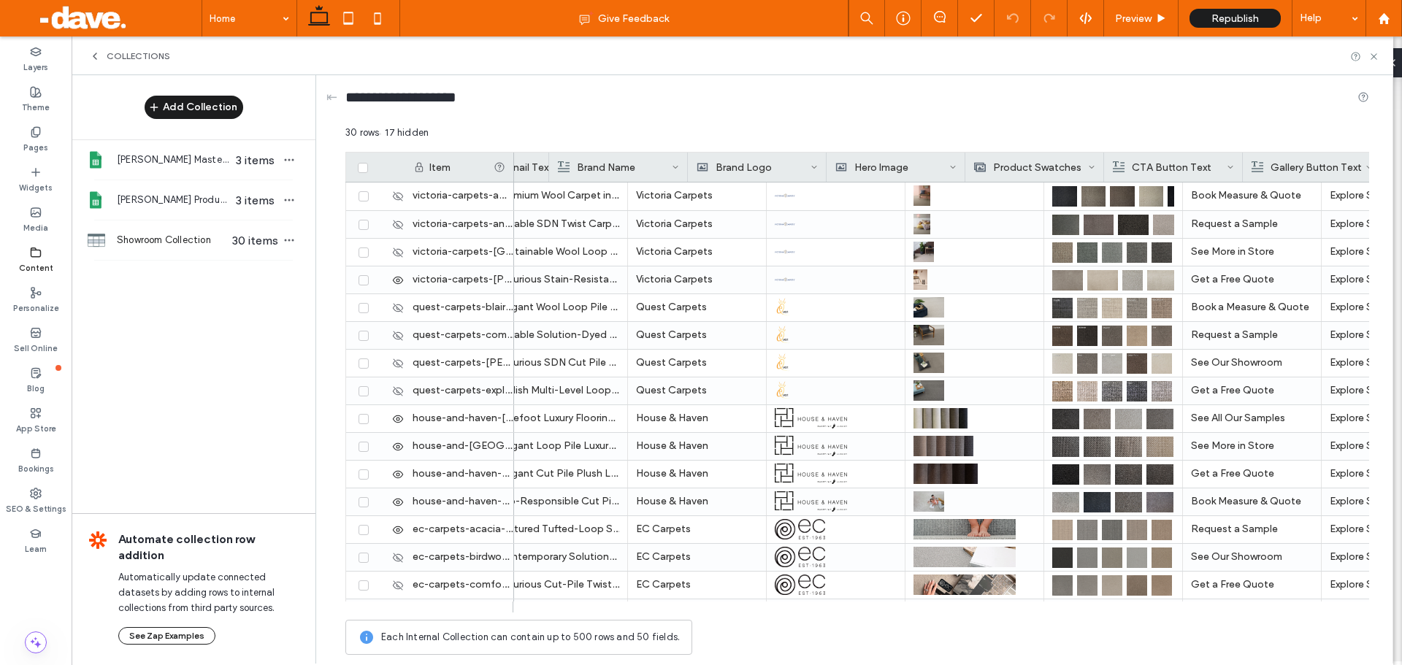
scroll to position [0, 659]
